Goal: Task Accomplishment & Management: Complete application form

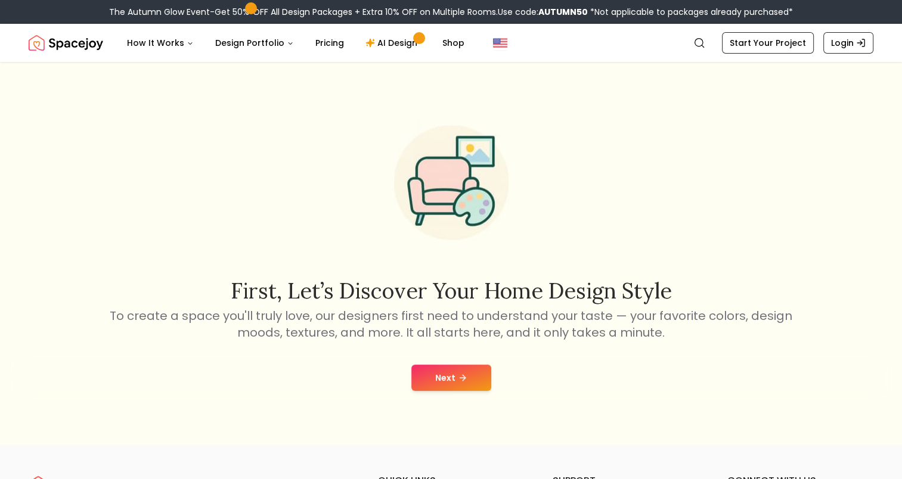
click at [460, 374] on icon at bounding box center [463, 378] width 10 height 10
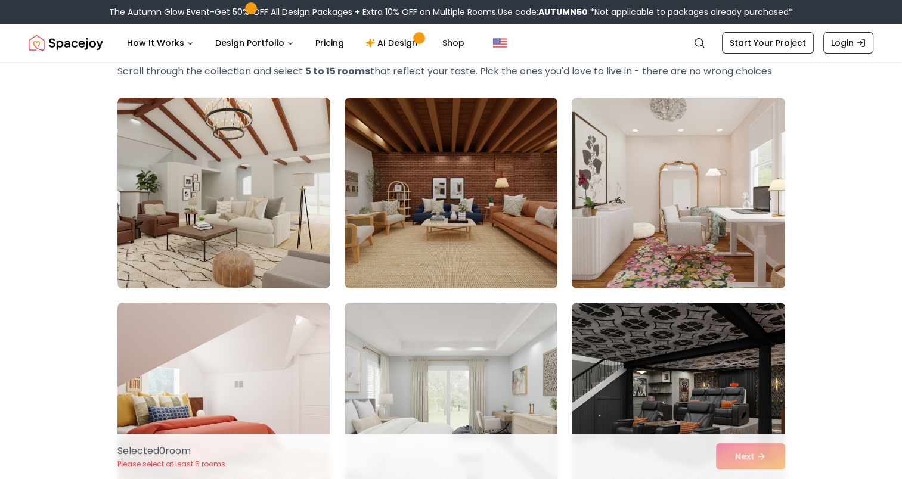
scroll to position [72, 0]
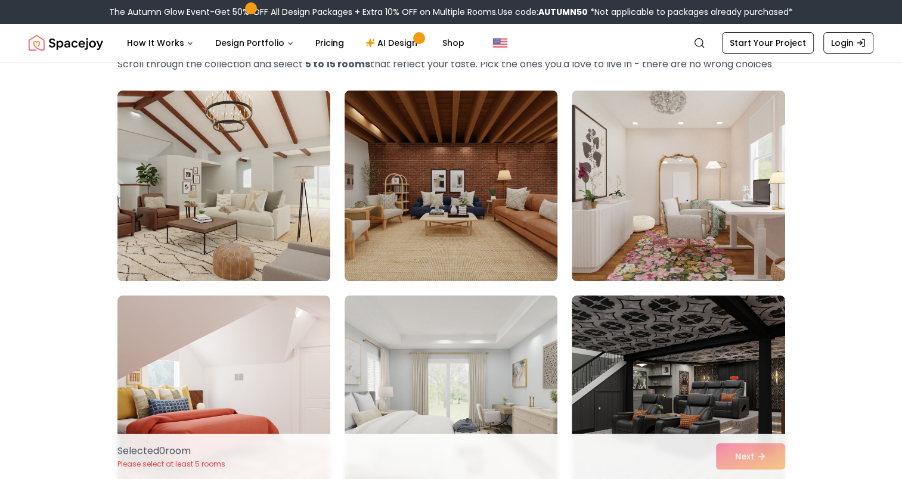
click at [480, 221] on img at bounding box center [451, 186] width 224 height 200
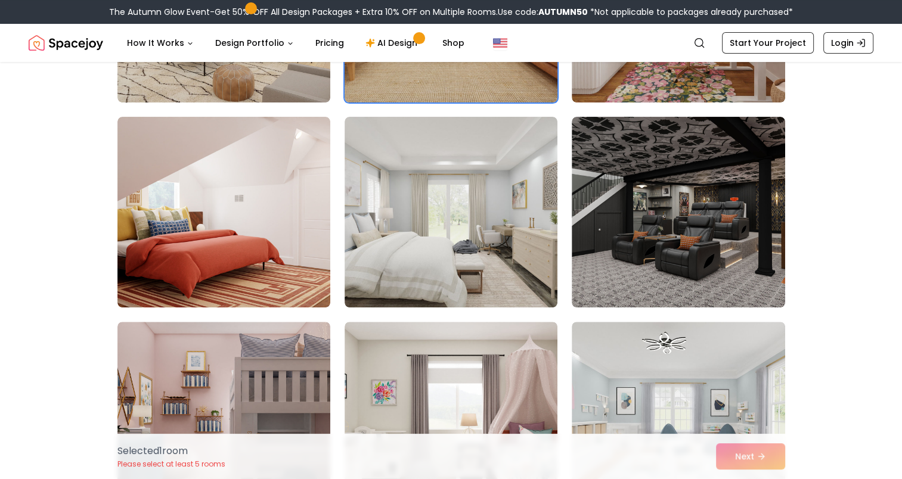
scroll to position [274, 0]
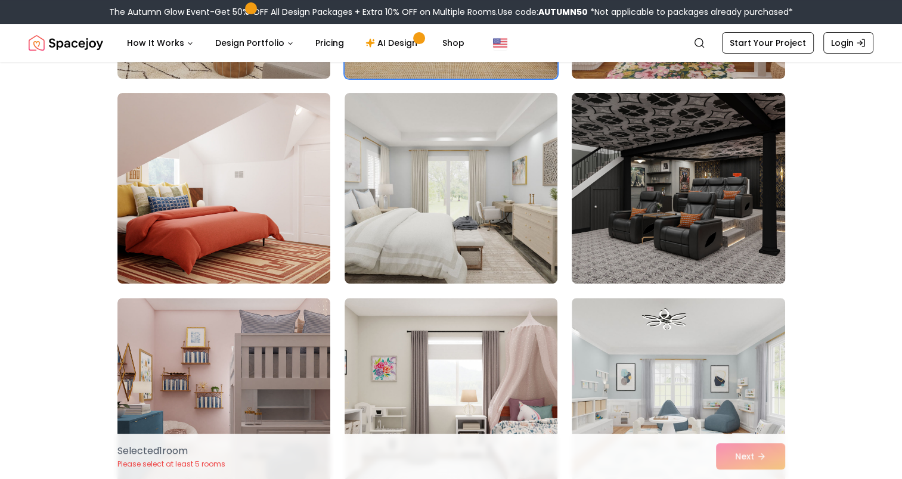
click at [698, 162] on img at bounding box center [678, 188] width 224 height 200
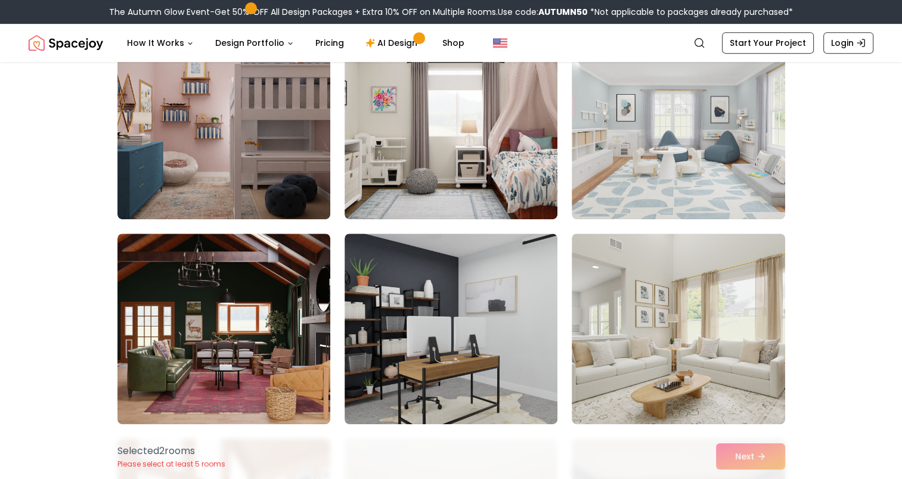
scroll to position [545, 0]
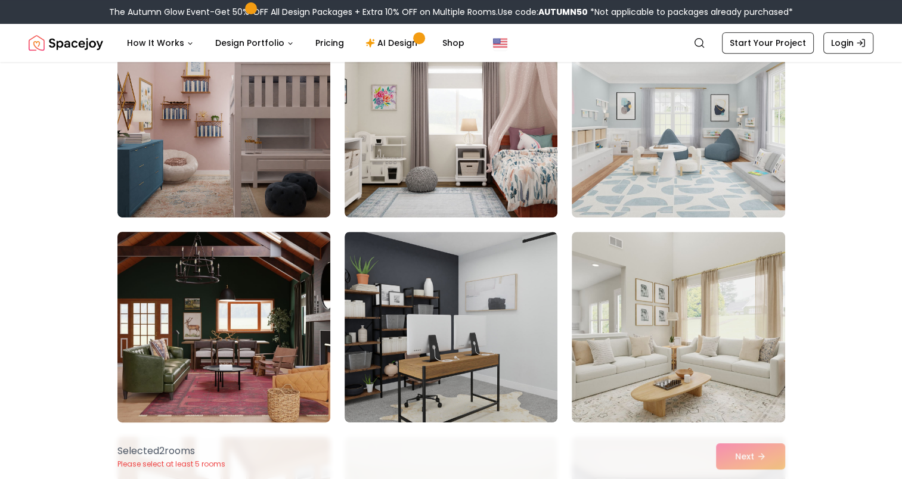
click at [222, 310] on img at bounding box center [224, 327] width 224 height 200
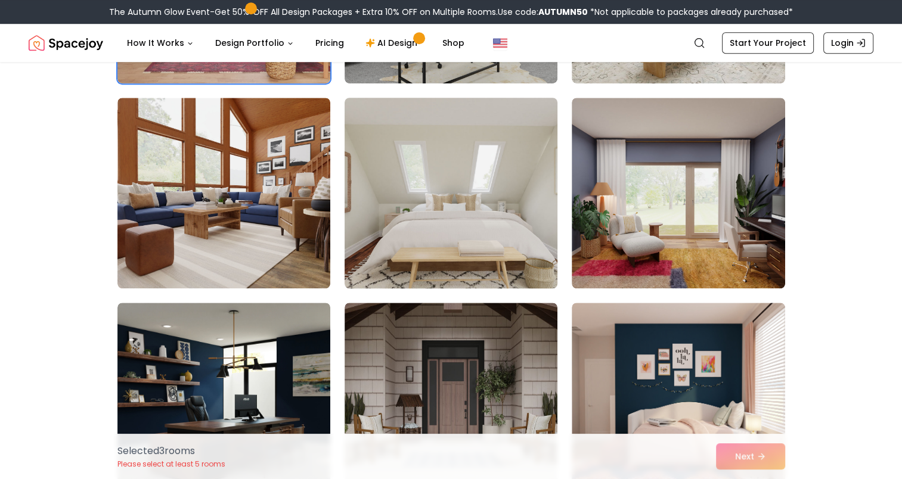
scroll to position [886, 0]
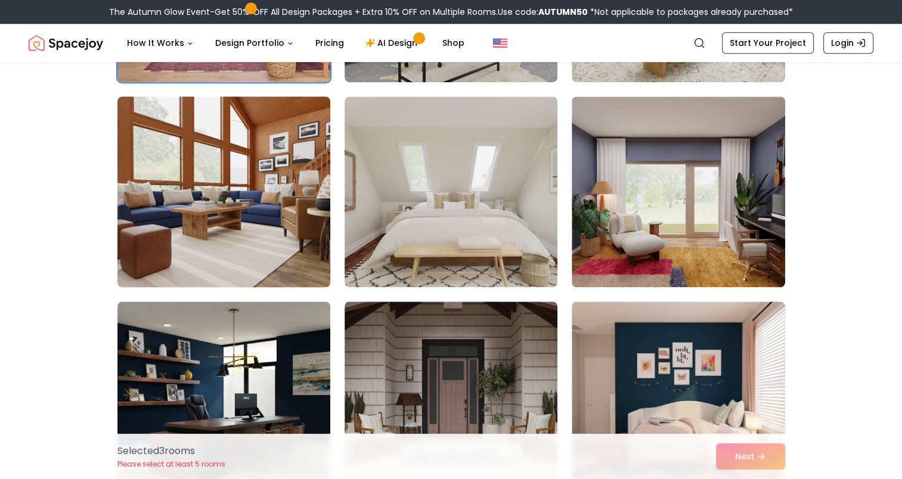
click at [279, 196] on img at bounding box center [224, 192] width 224 height 200
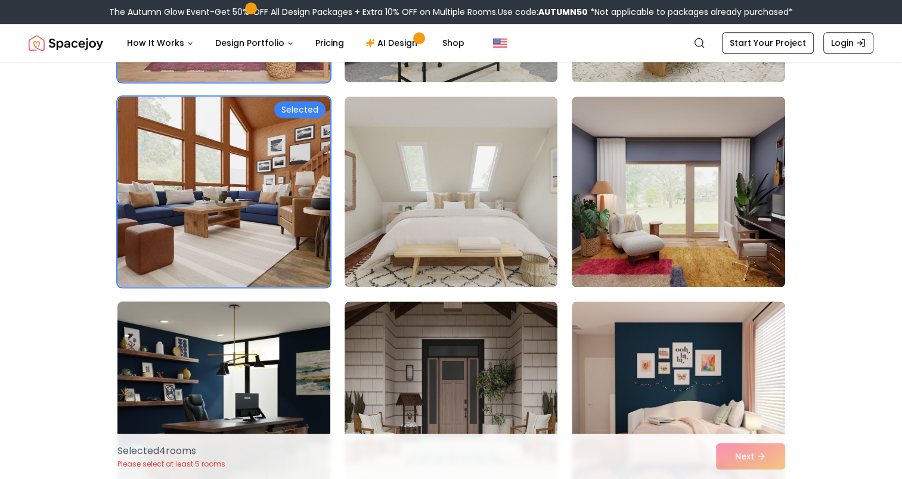
click at [259, 322] on img at bounding box center [224, 397] width 224 height 200
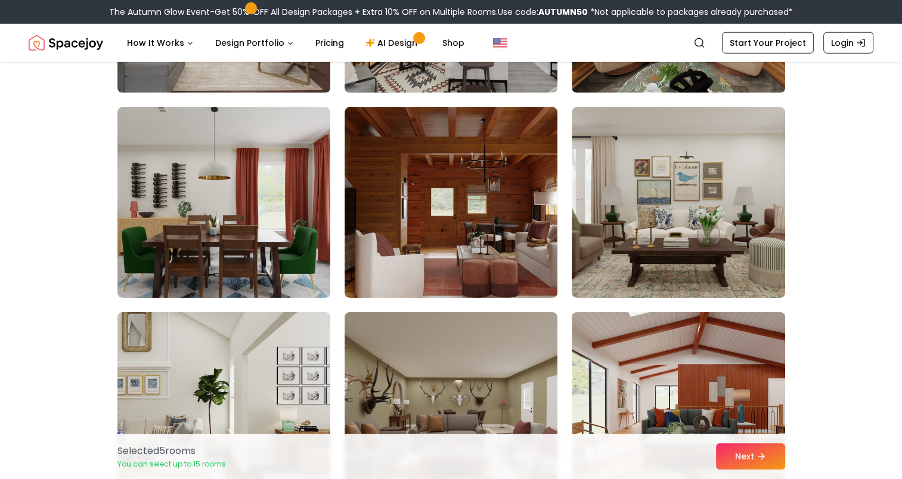
scroll to position [3746, 0]
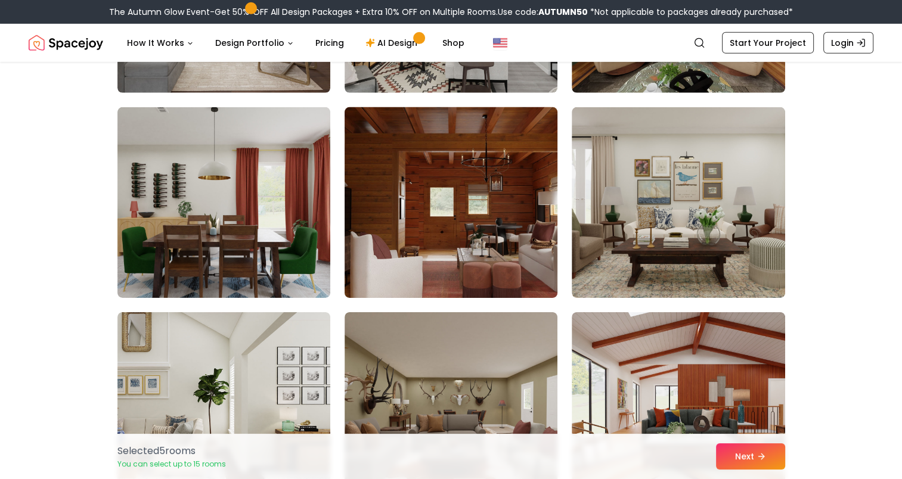
click at [422, 267] on img at bounding box center [451, 203] width 224 height 200
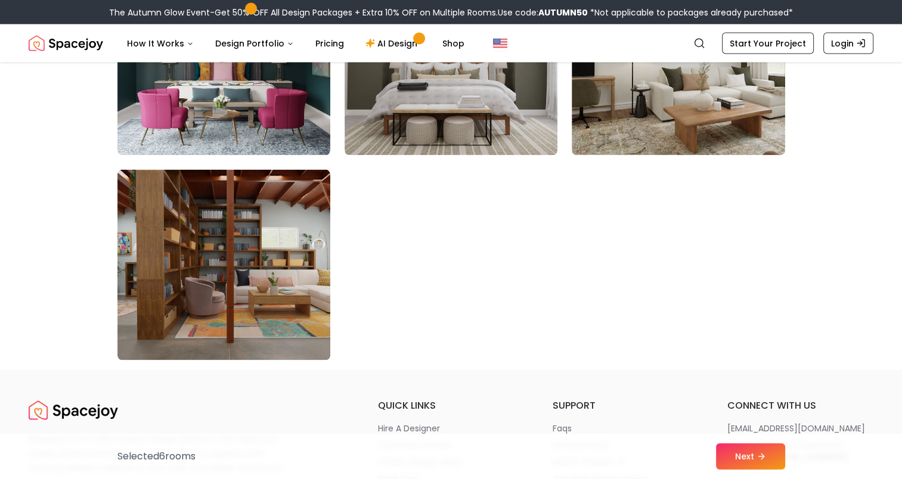
scroll to position [6756, 0]
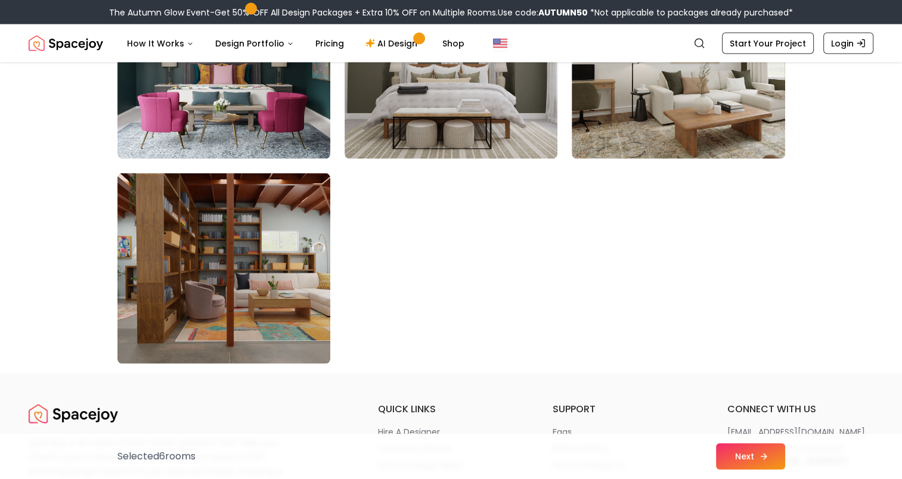
click at [728, 458] on button "Next" at bounding box center [750, 456] width 69 height 26
